Goal: Task Accomplishment & Management: Manage account settings

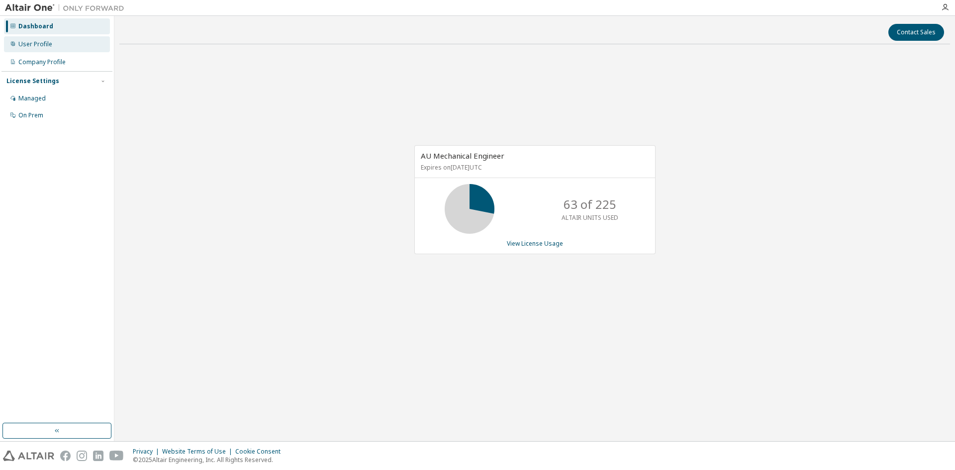
click at [64, 49] on div "User Profile" at bounding box center [57, 44] width 106 height 16
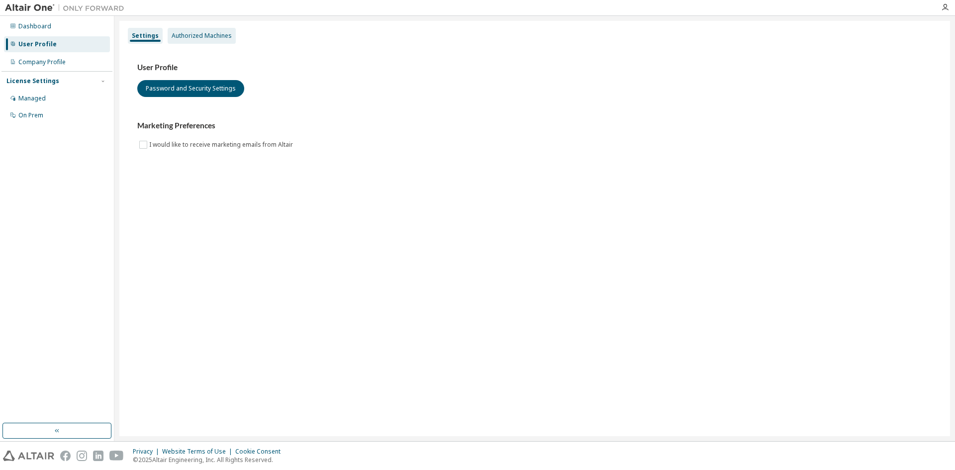
click at [182, 38] on div "Authorized Machines" at bounding box center [202, 36] width 60 height 8
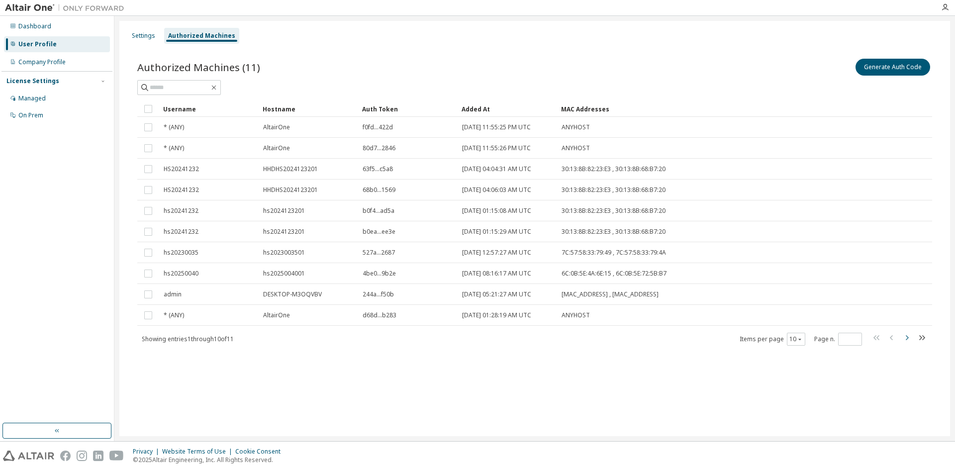
click at [912, 340] on icon "button" at bounding box center [907, 338] width 12 height 12
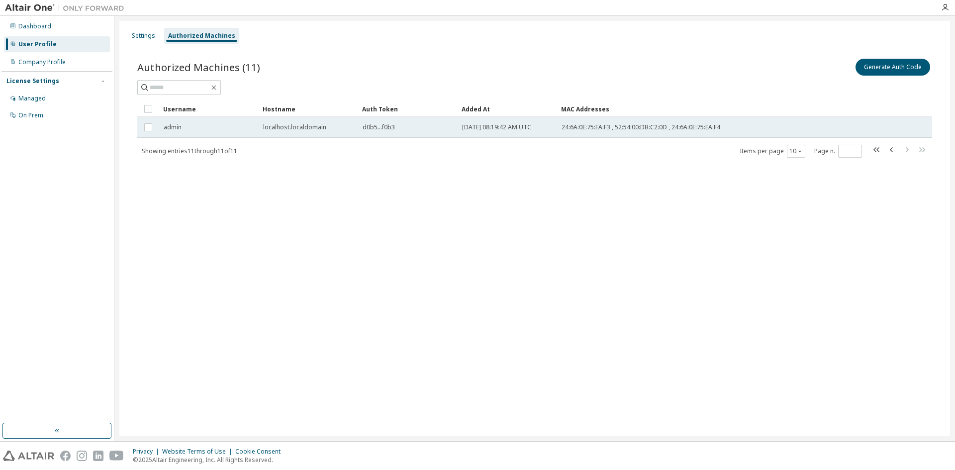
drag, startPoint x: 463, startPoint y: 127, endPoint x: 546, endPoint y: 131, distance: 82.6
click at [546, 131] on div "[DATE] 08:19:42 AM UTC" at bounding box center [507, 127] width 91 height 8
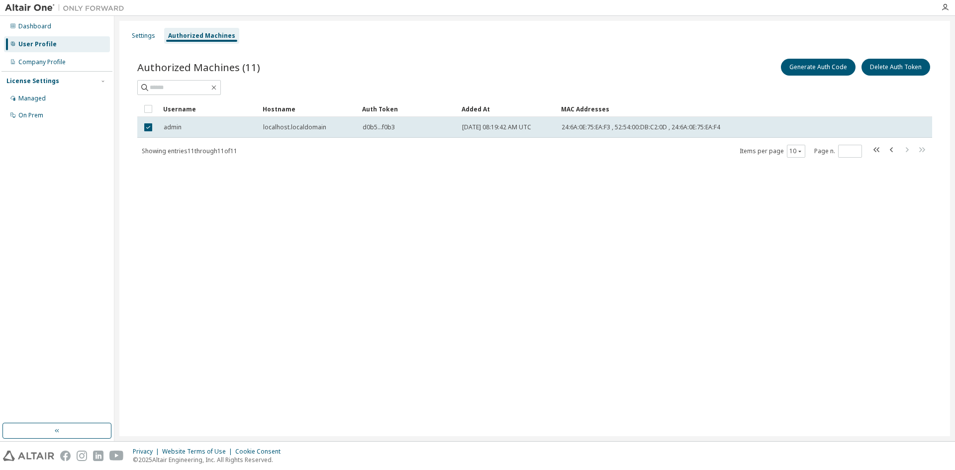
click at [489, 154] on div "Showing entries 11 through 11 of 11 Items per page 10 Page n. *" at bounding box center [534, 151] width 795 height 14
click at [891, 148] on icon "button" at bounding box center [891, 149] width 3 height 5
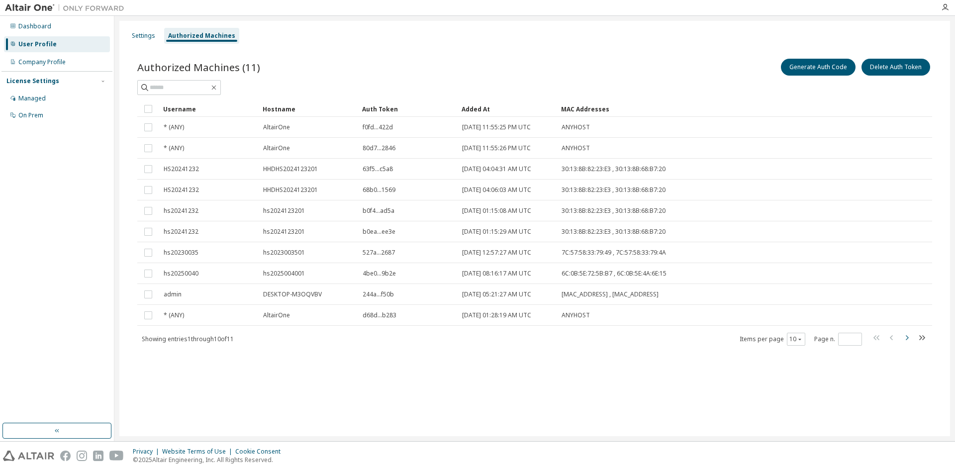
click at [907, 340] on icon "button" at bounding box center [907, 337] width 3 height 5
type input "*"
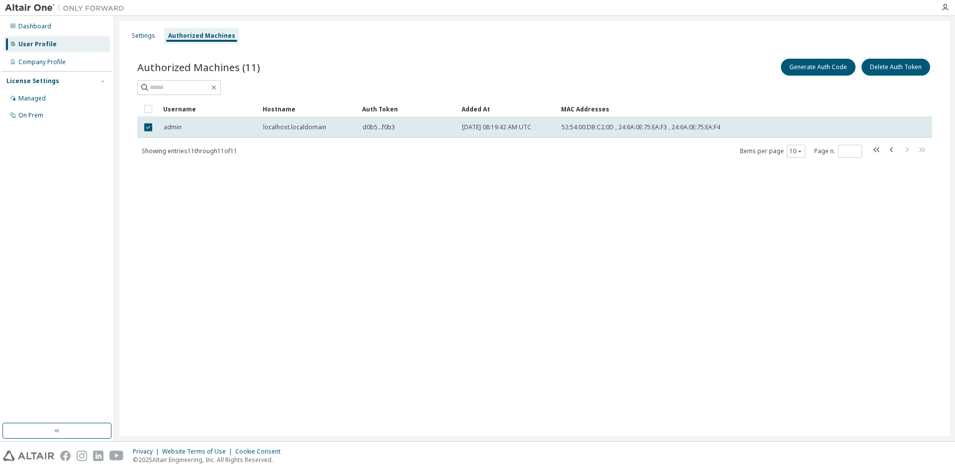
click at [381, 161] on div "Authorized Machines (11) Generate Auth Code Delete Auth Token Clear Load Save S…" at bounding box center [534, 114] width 819 height 139
click at [329, 232] on div "Settings Authorized Machines Authorized Machines (11) Generate Auth Code Delete…" at bounding box center [534, 228] width 831 height 415
click at [331, 228] on div "Settings Authorized Machines Authorized Machines (11) Generate Auth Code Delete…" at bounding box center [534, 228] width 831 height 415
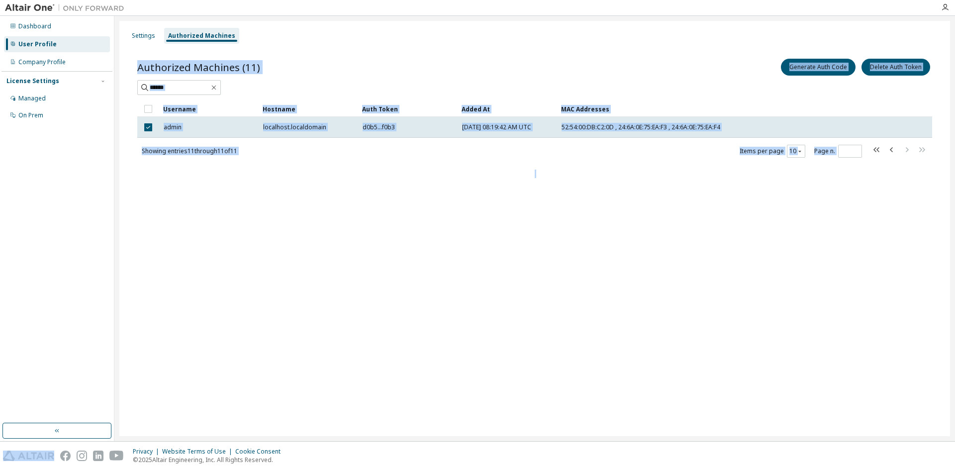
click at [331, 228] on div "Settings Authorized Machines Authorized Machines (11) Generate Auth Code Delete…" at bounding box center [534, 228] width 831 height 415
